Goal: Transaction & Acquisition: Purchase product/service

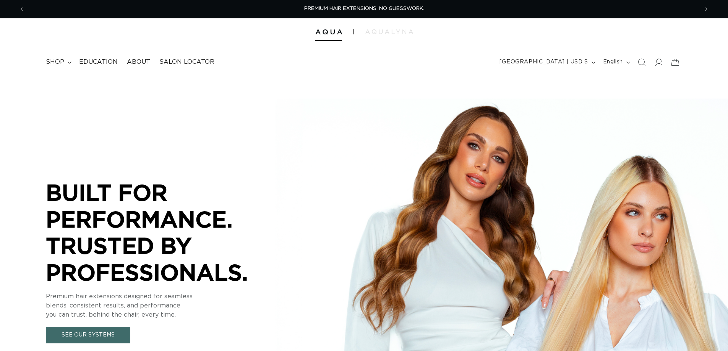
click at [55, 62] on span "shop" at bounding box center [55, 62] width 18 height 8
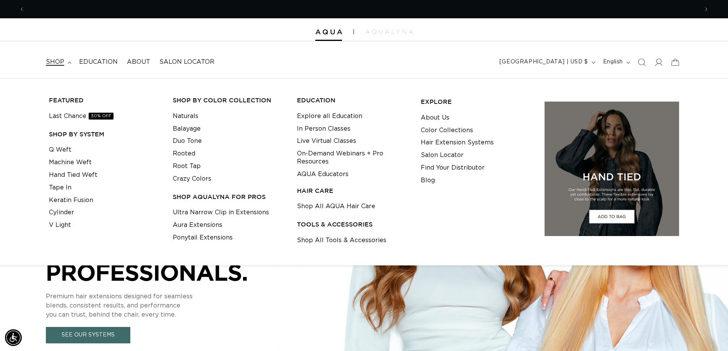
scroll to position [0, 673]
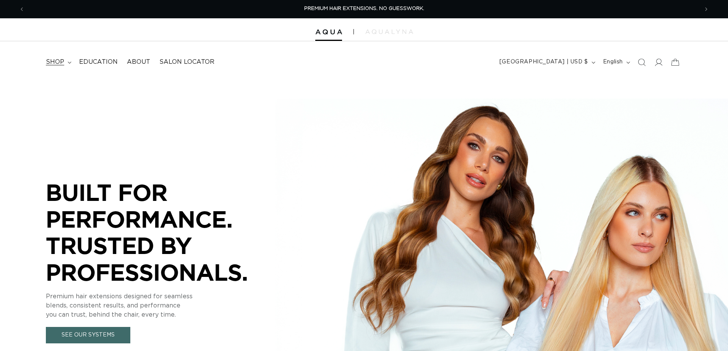
click at [54, 62] on span "shop" at bounding box center [55, 62] width 18 height 8
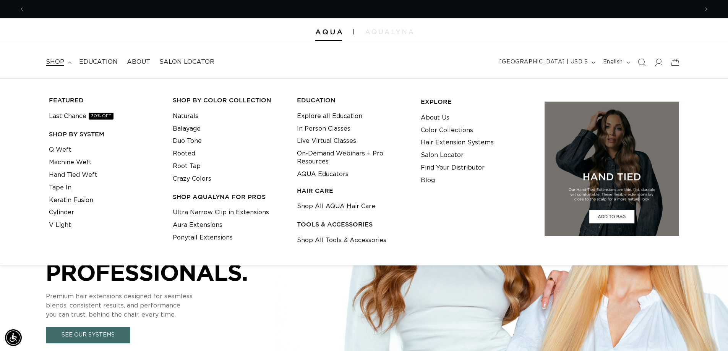
scroll to position [0, 673]
click at [67, 187] on link "Tape In" at bounding box center [60, 187] width 23 height 13
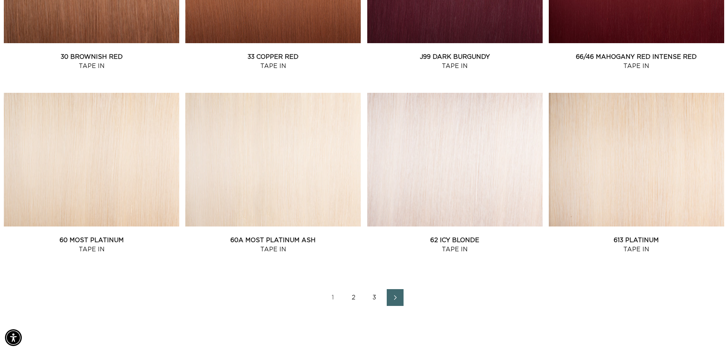
click at [353, 300] on link "2" at bounding box center [353, 297] width 17 height 17
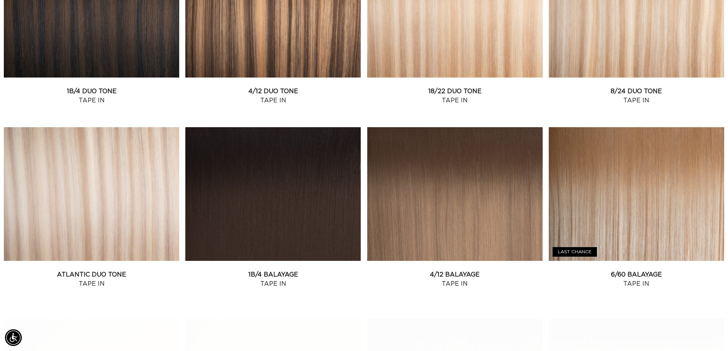
scroll to position [382, 0]
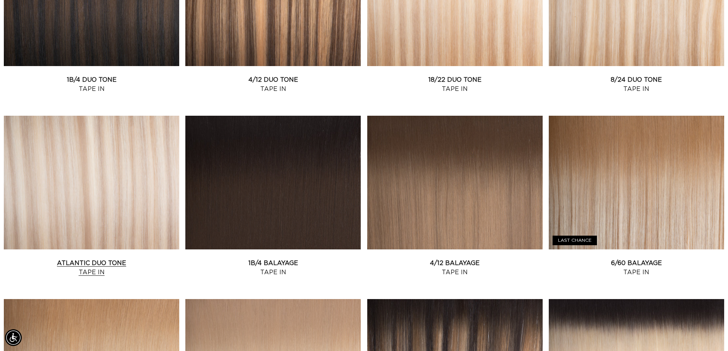
click at [98, 259] on link "Atlantic Duo Tone Tape In" at bounding box center [91, 268] width 175 height 18
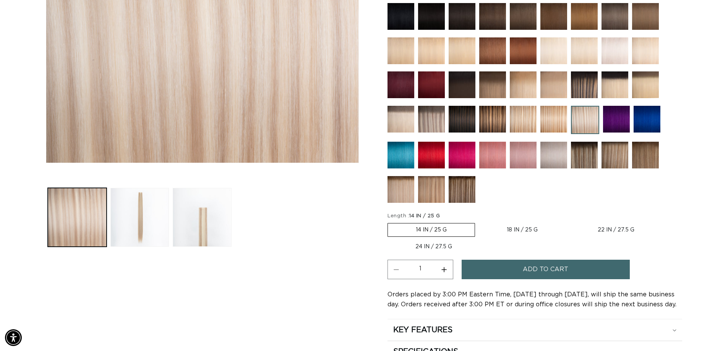
scroll to position [0, 673]
click at [520, 225] on label "18 IN / 25 G Variant sold out or unavailable" at bounding box center [522, 229] width 87 height 13
click at [479, 222] on input "18 IN / 25 G Variant sold out or unavailable" at bounding box center [479, 222] width 0 height 0
radio input "true"
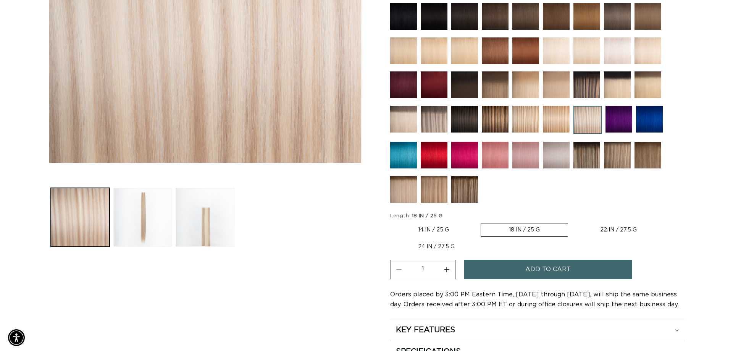
scroll to position [0, 1347]
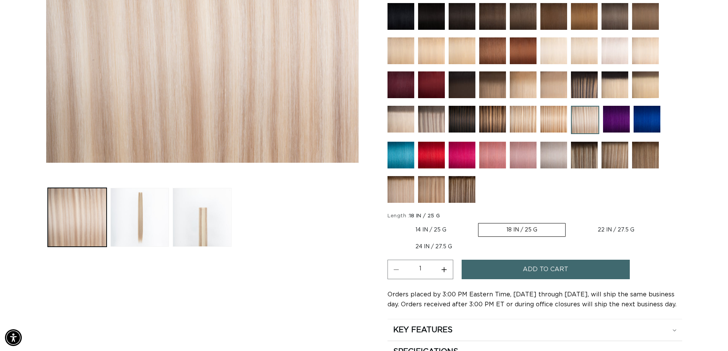
click at [444, 272] on button "Increase quantity for Atlantic Duo Tone - Tape In" at bounding box center [444, 269] width 17 height 19
type input "4"
click at [530, 267] on span "Add to cart" at bounding box center [545, 269] width 45 height 19
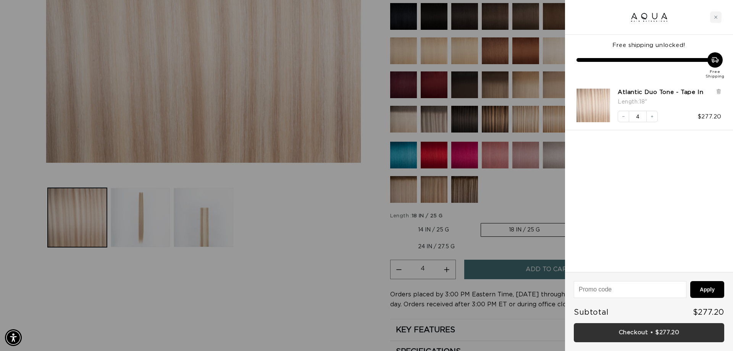
scroll to position [0, 1358]
click at [636, 329] on link "Checkout • $277.20" at bounding box center [649, 332] width 151 height 19
